Goal: Task Accomplishment & Management: Use online tool/utility

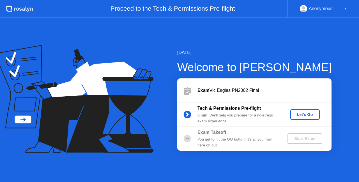
click at [306, 116] on div "Let's Go" at bounding box center [305, 114] width 25 height 4
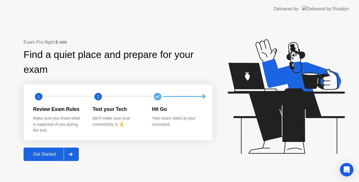
drag, startPoint x: 79, startPoint y: 163, endPoint x: 75, endPoint y: 157, distance: 7.3
click at [75, 157] on div "Exam Pre-flight: 5 min Find a quiet place and prepare for your exam 1 2 Review …" at bounding box center [179, 100] width 359 height 164
click at [75, 157] on div at bounding box center [70, 154] width 13 height 13
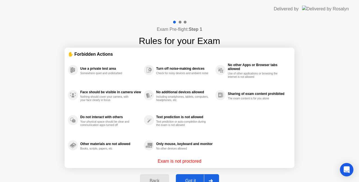
click at [214, 177] on div at bounding box center [210, 181] width 13 height 13
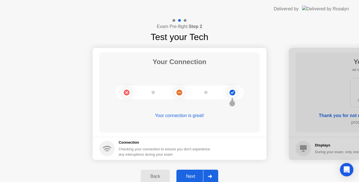
click at [216, 174] on div at bounding box center [209, 176] width 13 height 13
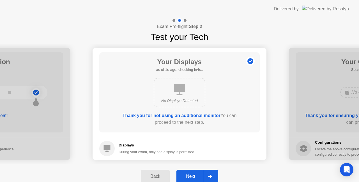
click at [215, 174] on div at bounding box center [209, 176] width 13 height 13
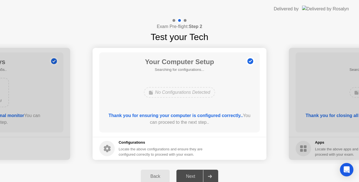
click at [206, 174] on div at bounding box center [209, 176] width 13 height 13
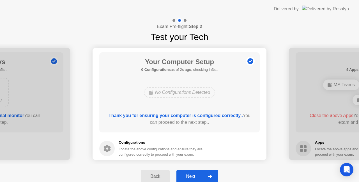
click at [214, 174] on div at bounding box center [209, 176] width 13 height 13
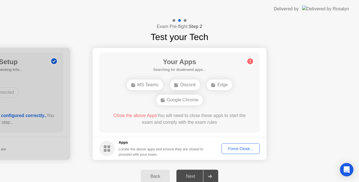
click at [238, 147] on div "Force Close..." at bounding box center [241, 149] width 34 height 4
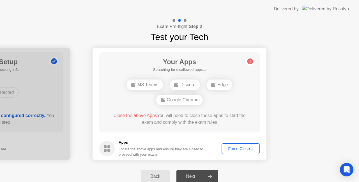
click at [246, 150] on div "Force Close..." at bounding box center [241, 149] width 34 height 4
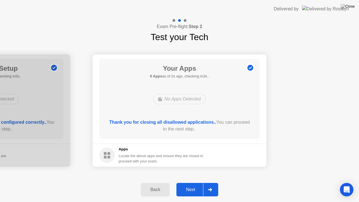
click at [214, 182] on div at bounding box center [209, 189] width 13 height 13
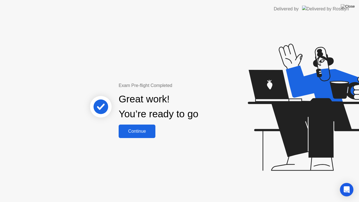
click at [131, 134] on div "Continue" at bounding box center [136, 131] width 33 height 5
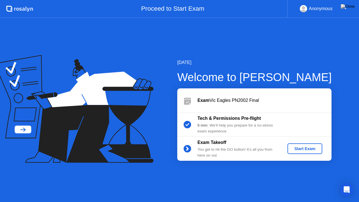
click at [296, 147] on div "Start Exam" at bounding box center [305, 148] width 30 height 4
